Goal: Check status: Check status

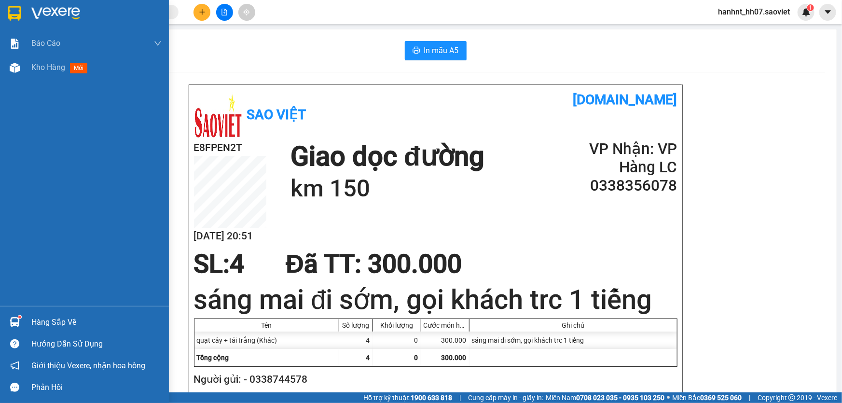
click at [17, 318] on img at bounding box center [15, 322] width 10 height 10
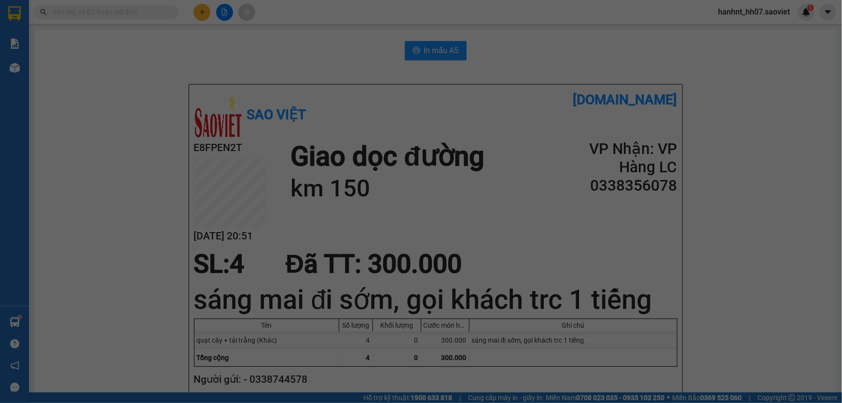
scroll to position [15, 0]
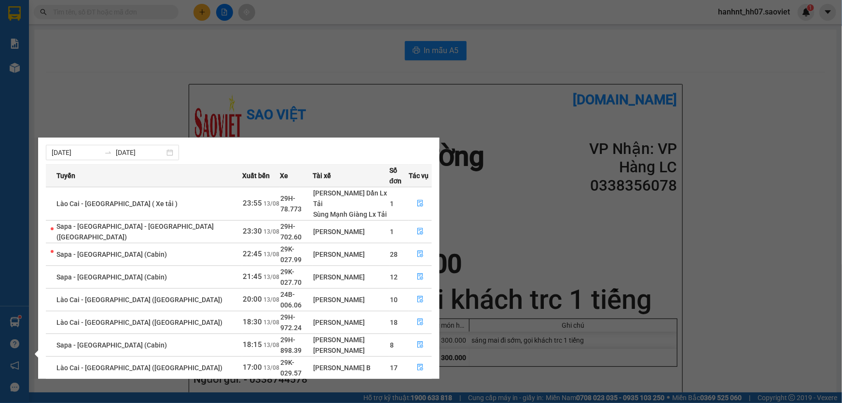
click at [134, 59] on section "Kết quả tìm kiếm ( 66 ) Bộ lọc Mã ĐH Trạng thái Món hàng Thu hộ Tổng cước Chưa …" at bounding box center [421, 201] width 842 height 403
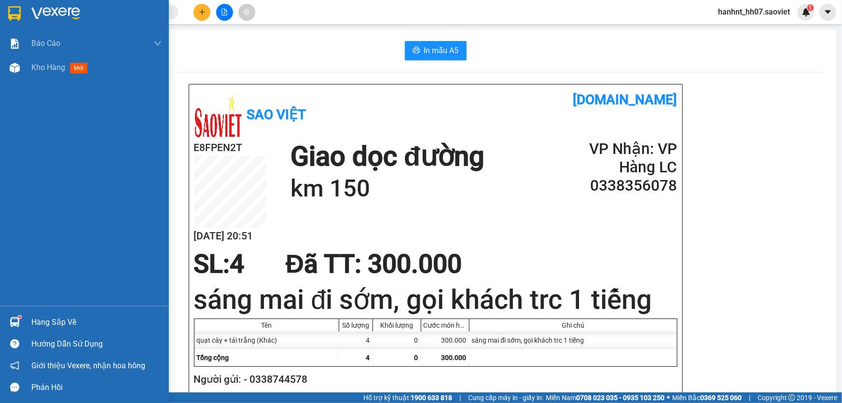
drag, startPoint x: 6, startPoint y: 314, endPoint x: 12, endPoint y: 315, distance: 6.0
click at [7, 314] on div at bounding box center [14, 322] width 17 height 17
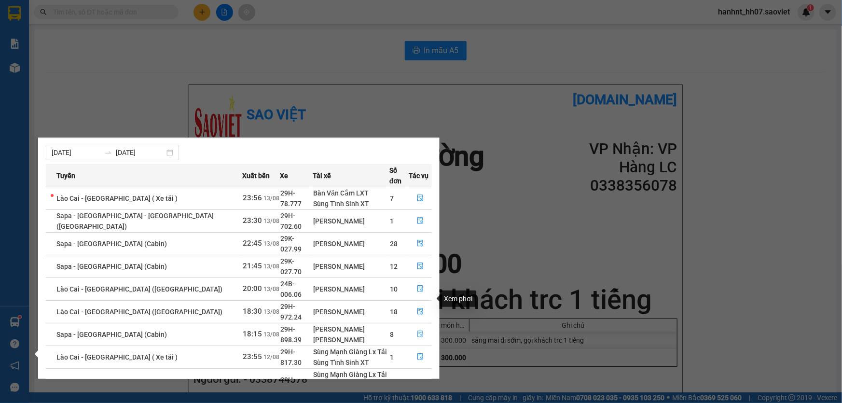
click at [426, 327] on button "button" at bounding box center [420, 334] width 22 height 15
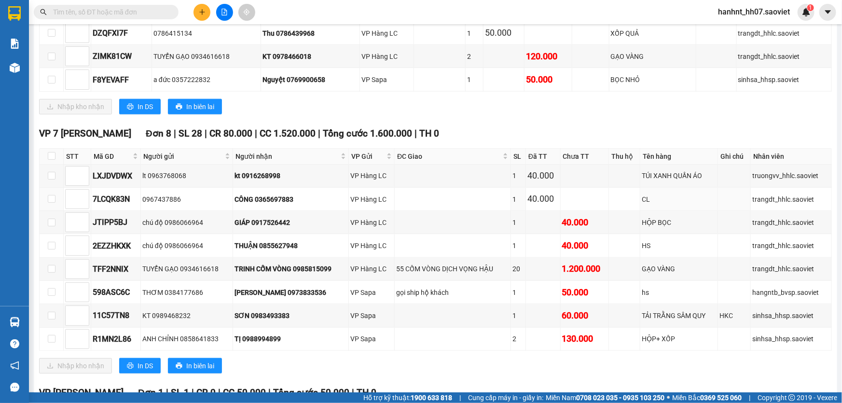
scroll to position [599, 0]
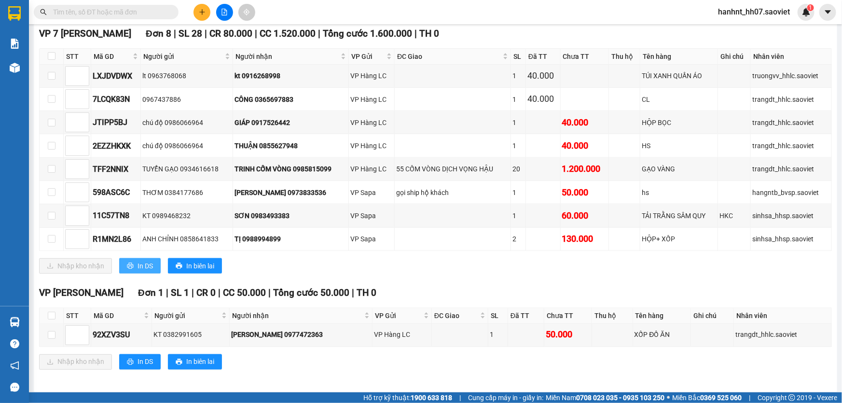
click at [150, 267] on button "In DS" at bounding box center [139, 265] width 41 height 15
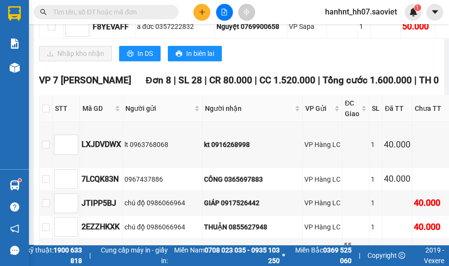
click at [421, 183] on section "Kết quả tìm kiếm ( 66 ) Bộ lọc Mã ĐH Trạng thái Món hàng Thu hộ Tổng cước Chưa …" at bounding box center [224, 133] width 449 height 266
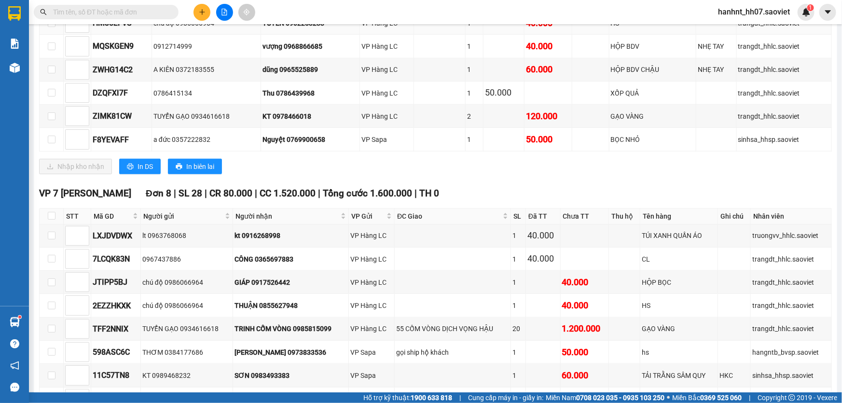
scroll to position [424, 0]
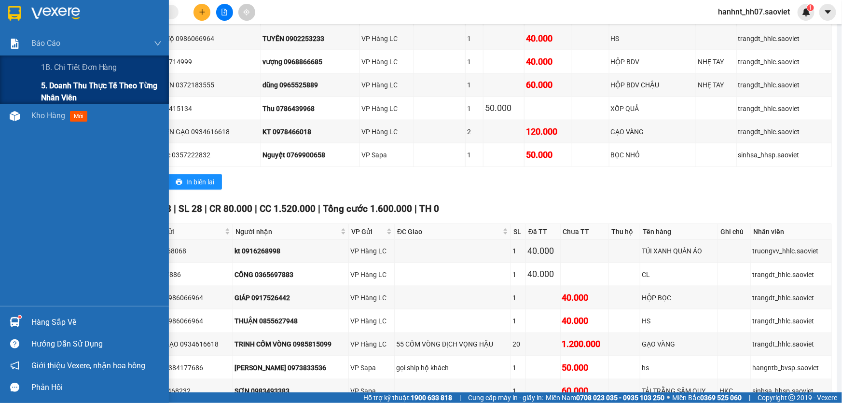
click at [56, 88] on span "5. Doanh thu thực tế theo từng nhân viên" at bounding box center [101, 92] width 121 height 24
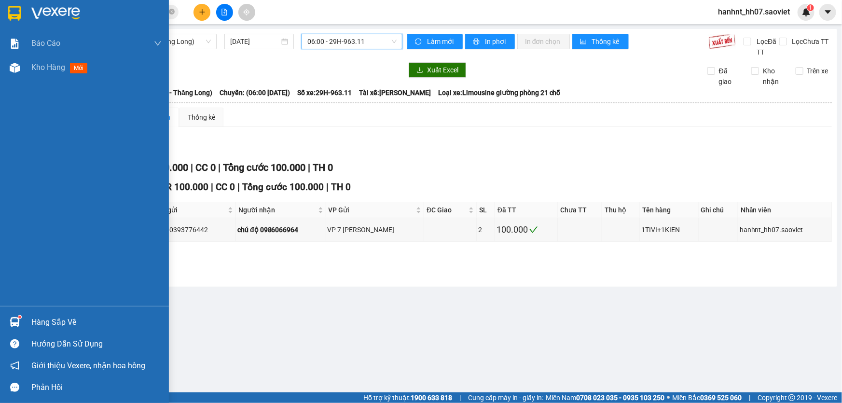
click at [55, 317] on div "Hàng sắp về" at bounding box center [96, 322] width 130 height 14
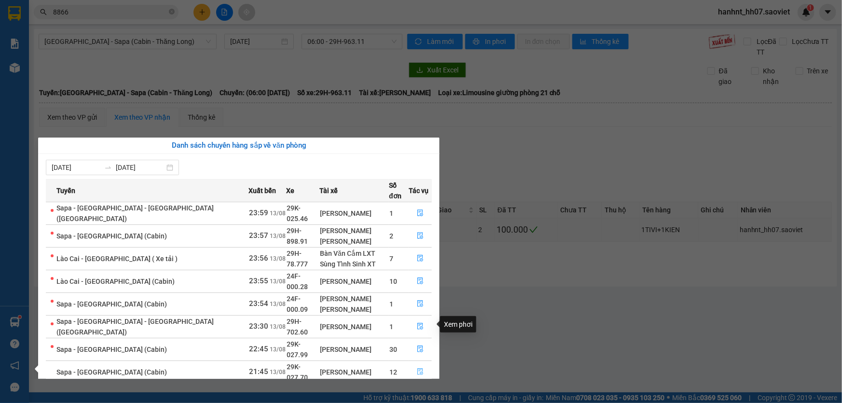
click at [419, 368] on icon "file-done" at bounding box center [420, 371] width 6 height 7
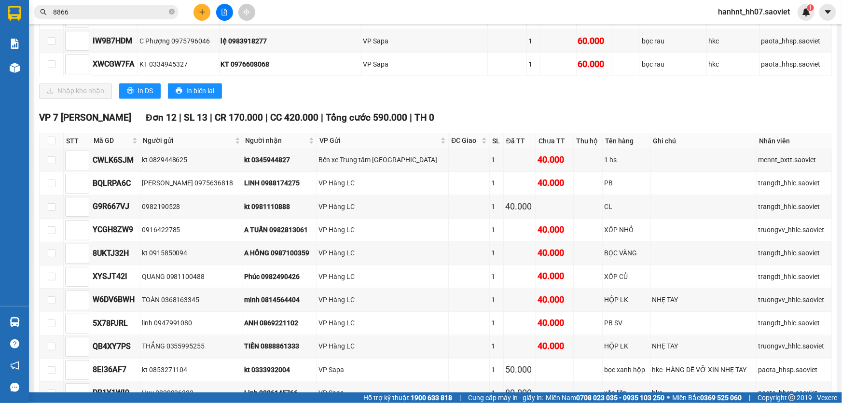
scroll to position [833, 0]
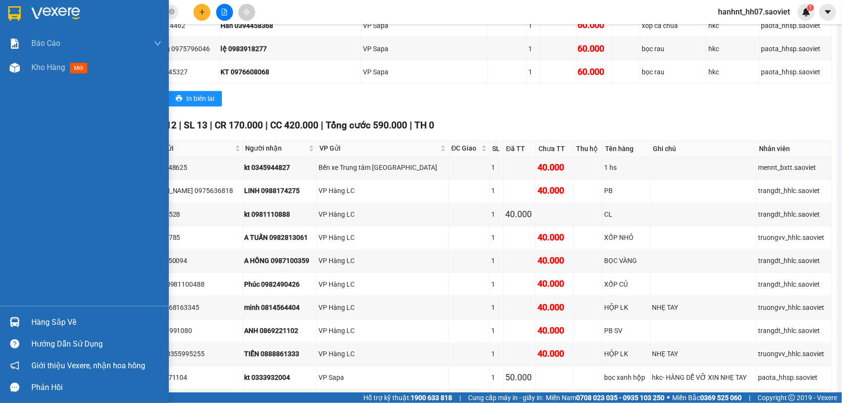
click at [39, 322] on div "Hàng sắp về" at bounding box center [96, 322] width 130 height 14
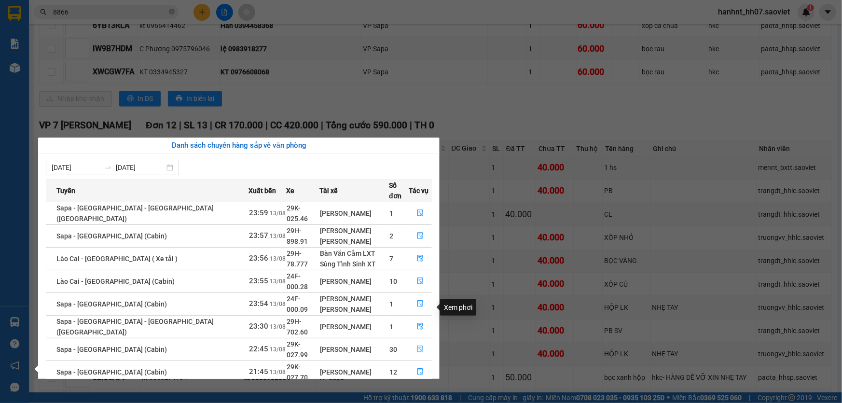
click at [417, 345] on icon "file-done" at bounding box center [420, 348] width 6 height 7
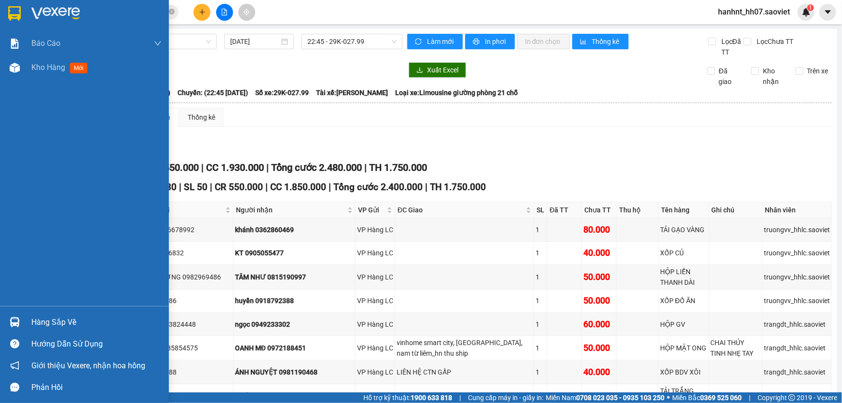
click at [64, 324] on div "Hàng sắp về" at bounding box center [96, 322] width 130 height 14
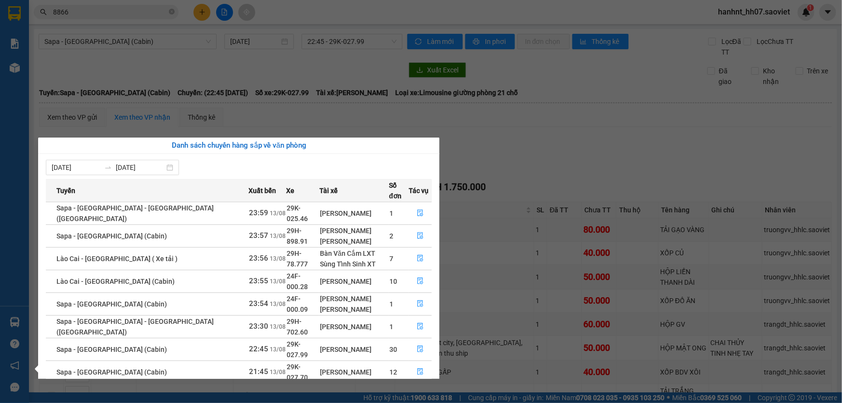
click at [506, 143] on section "Kết quả tìm kiếm ( 5918 ) Bộ lọc Mã ĐH Trạng thái Món hàng Thu hộ Tổng cước Chư…" at bounding box center [421, 201] width 842 height 403
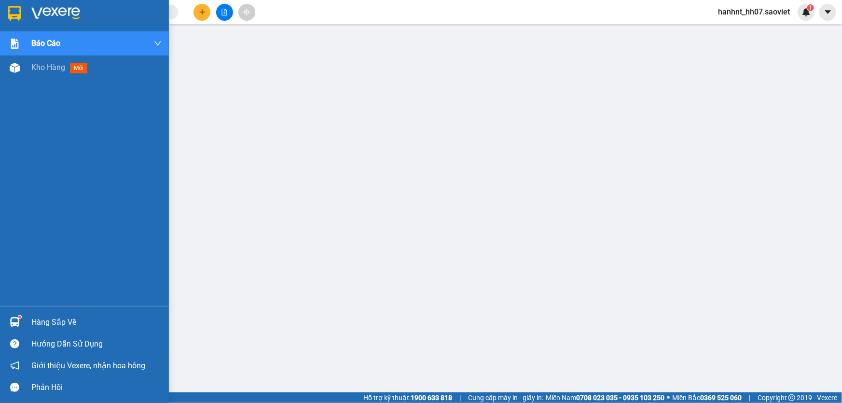
click at [70, 321] on div "Hàng sắp về" at bounding box center [96, 322] width 130 height 14
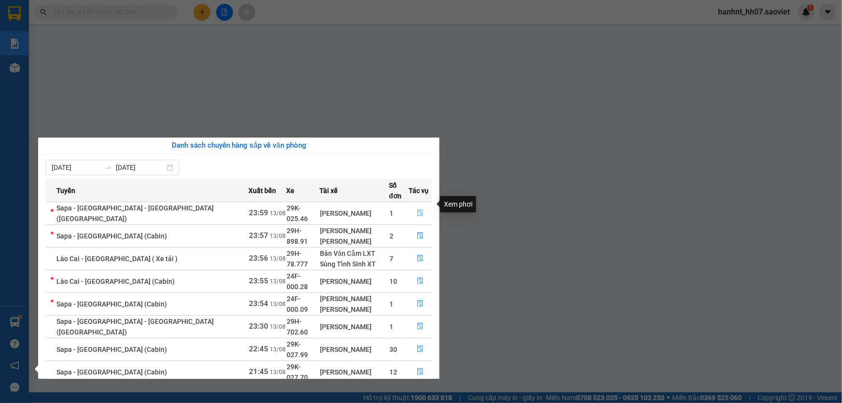
click at [417, 209] on icon "file-done" at bounding box center [420, 212] width 6 height 7
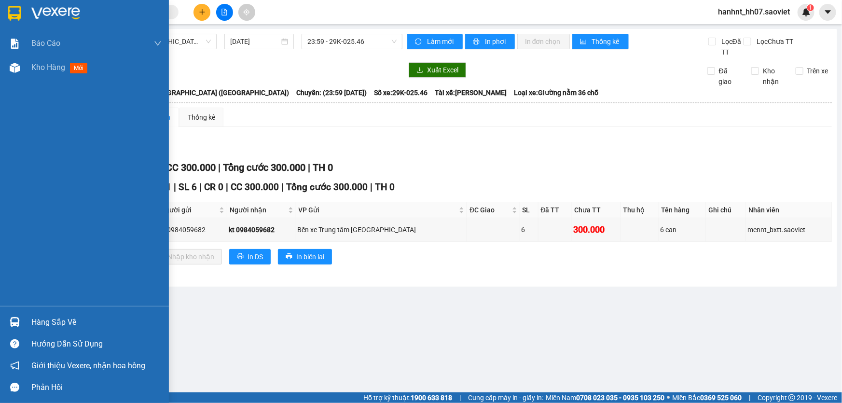
click at [58, 327] on div "Hàng sắp về" at bounding box center [96, 322] width 130 height 14
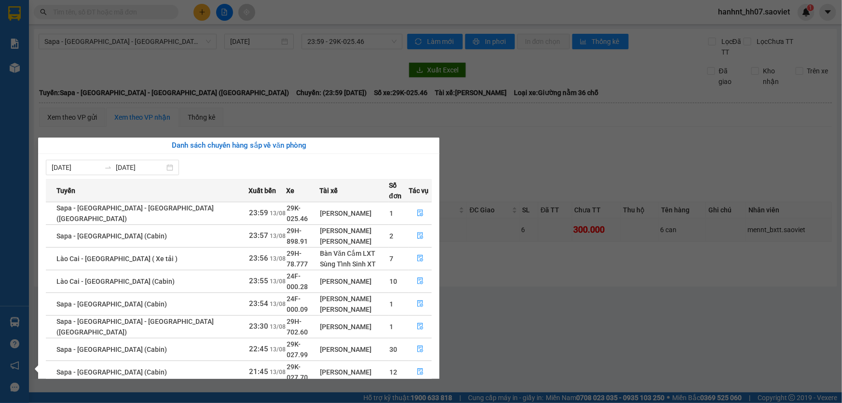
scroll to position [39, 0]
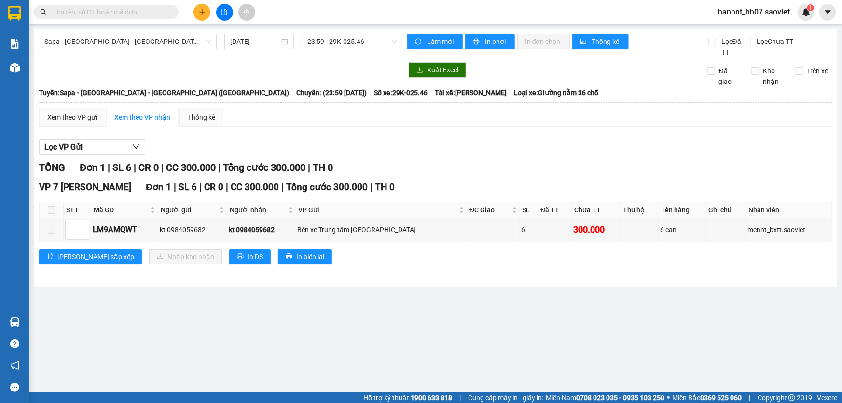
click at [453, 279] on section "Kết quả tìm kiếm ( 66 ) Bộ lọc Mã ĐH Trạng thái Món hàng Thu hộ Tổng cước Chưa …" at bounding box center [421, 201] width 842 height 403
